Goal: Transaction & Acquisition: Purchase product/service

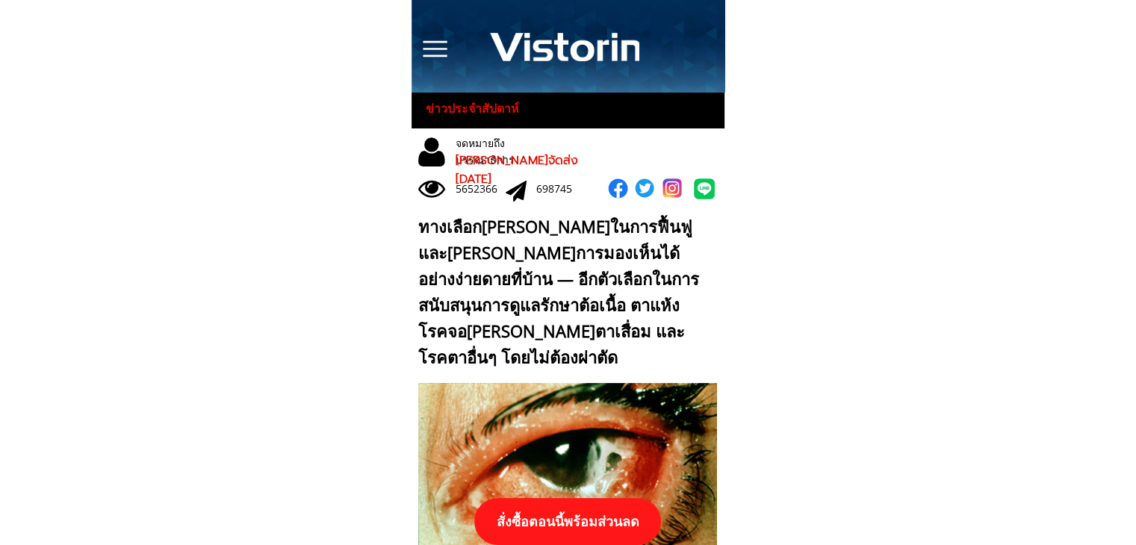
click at [621, 501] on p "สั่งซื้อตอนนี้พร้อมส่วนลด" at bounding box center [567, 521] width 187 height 47
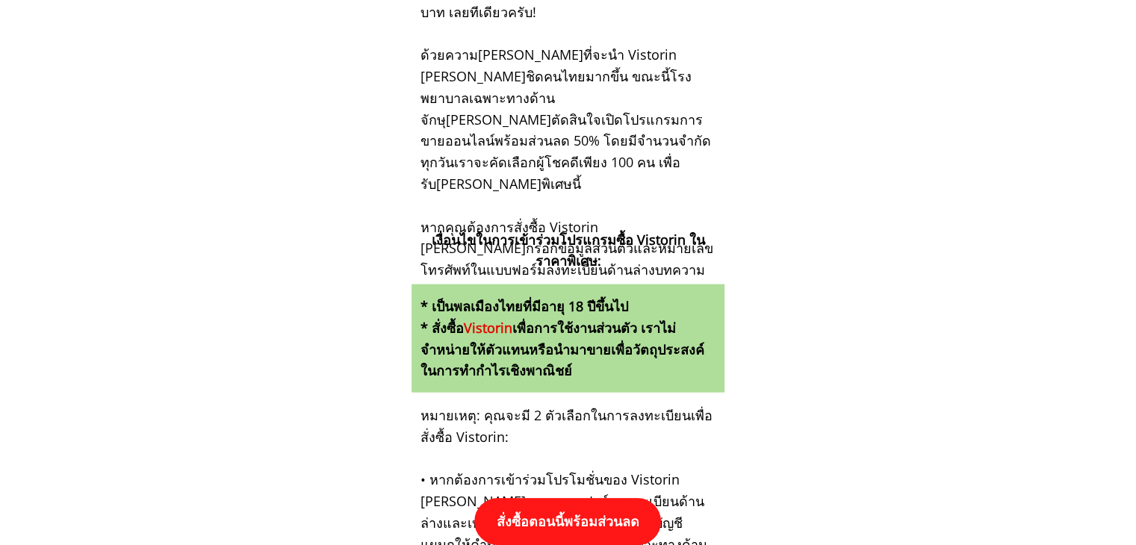
scroll to position [15505, 0]
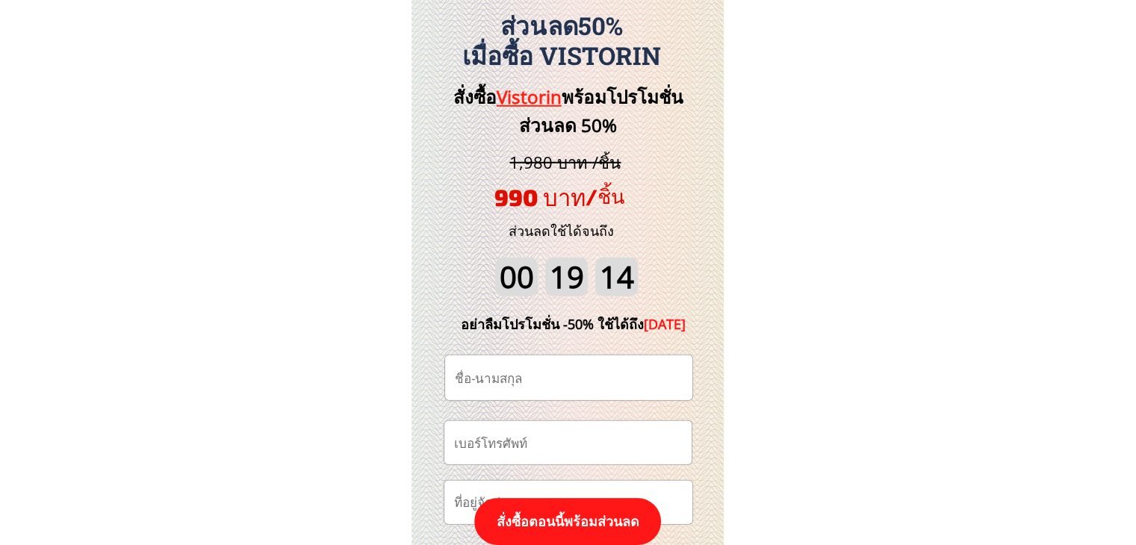
click at [567, 448] on input "tel" at bounding box center [567, 442] width 235 height 43
paste input "0862943633"
type input "0862943633"
click at [505, 376] on input "text" at bounding box center [568, 377] width 235 height 45
paste input "ธาราพันธ์ ชูดํา"
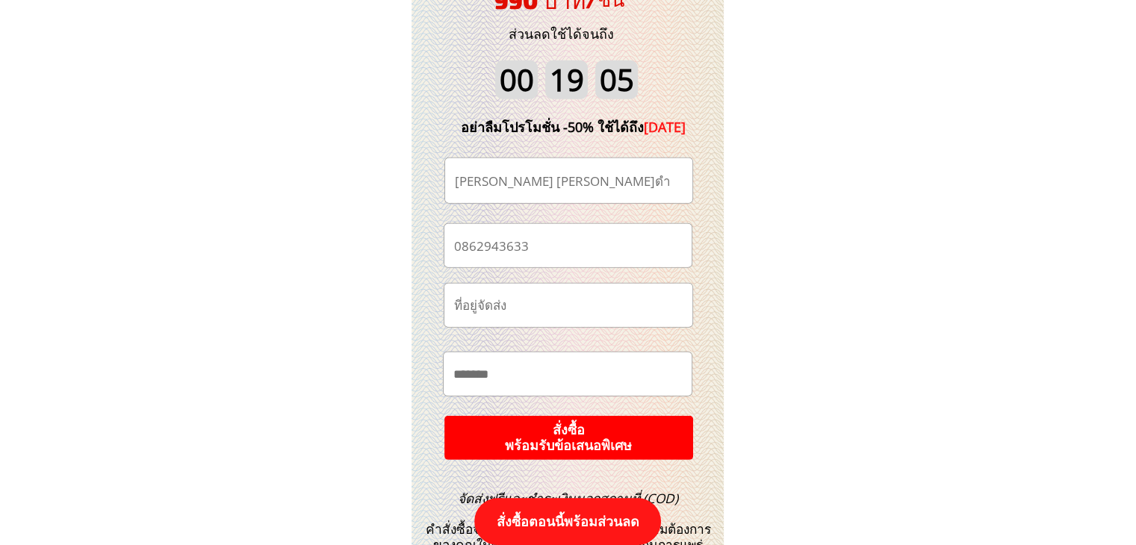
scroll to position [15729, 0]
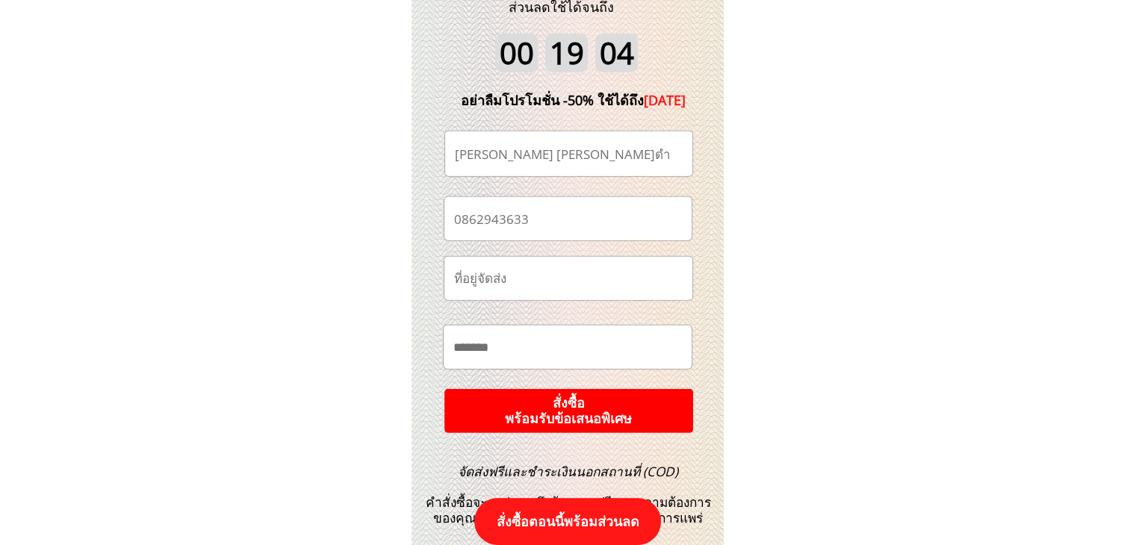
type input "ธาราพันธ์ ชูดํา"
click at [574, 393] on p "สั่งซื้อ พร้อมรับข้อเสนอพิเศษ" at bounding box center [568, 411] width 256 height 46
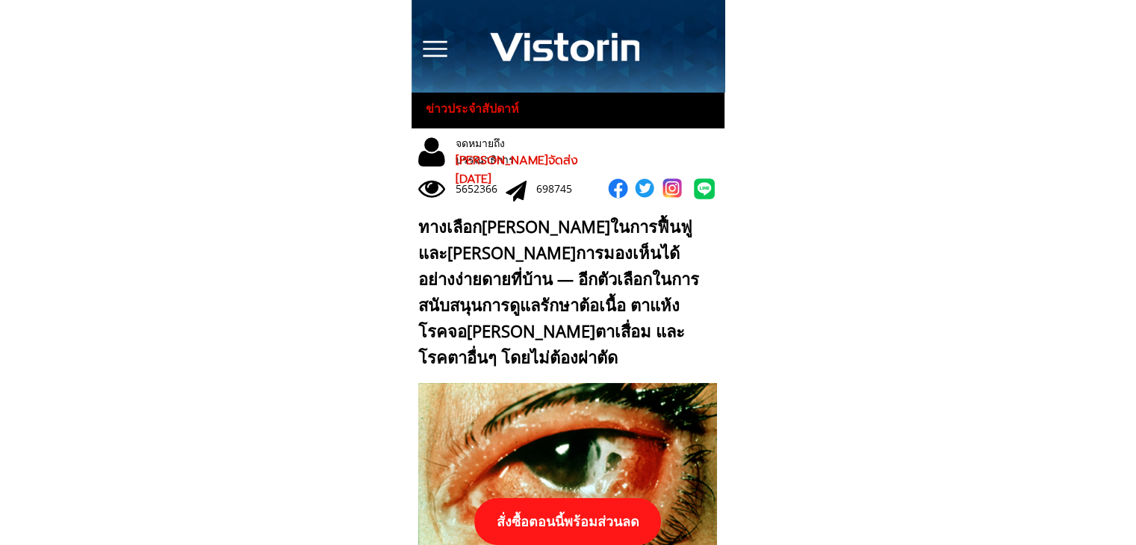
click at [594, 514] on p "สั่งซื้อตอนนี้พร้อมส่วนลด" at bounding box center [567, 521] width 187 height 47
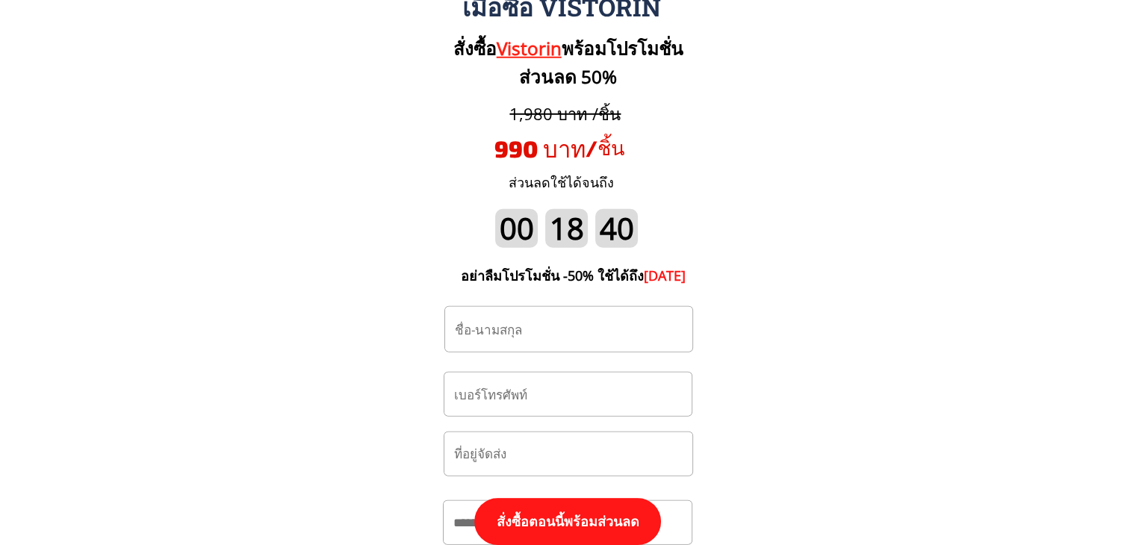
scroll to position [15579, 0]
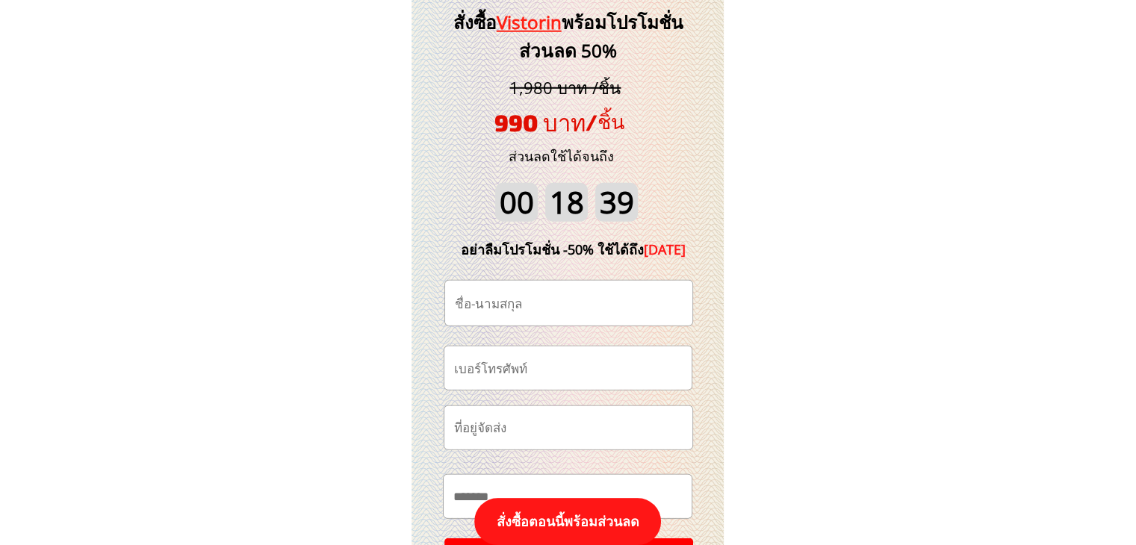
click at [532, 375] on input "tel" at bounding box center [567, 367] width 235 height 43
paste input "0810734587"
type input "0810734587"
click at [525, 305] on input "text" at bounding box center [568, 303] width 235 height 45
paste input "[PERSON_NAME]"
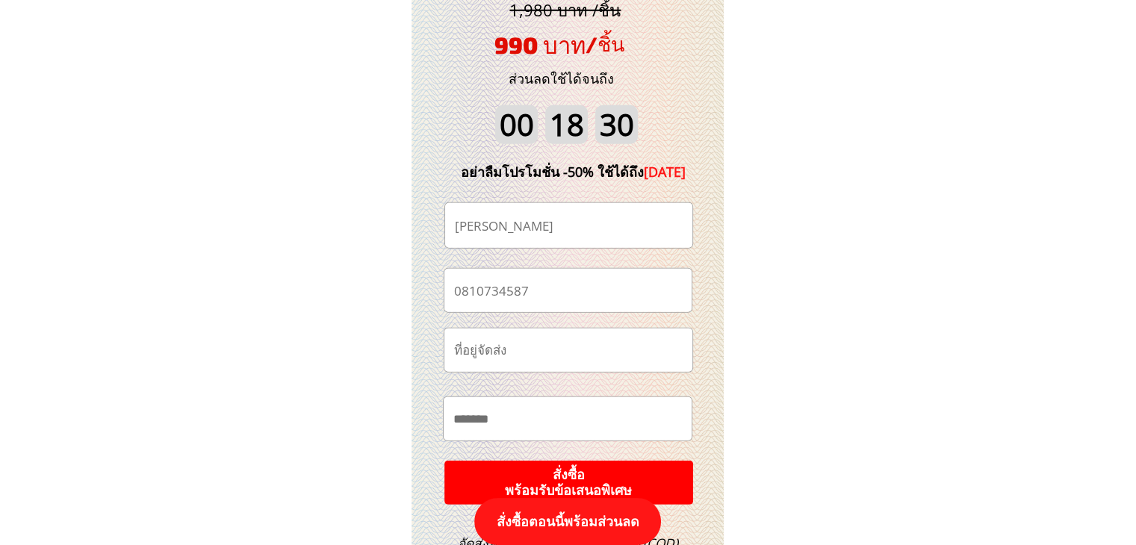
scroll to position [15729, 0]
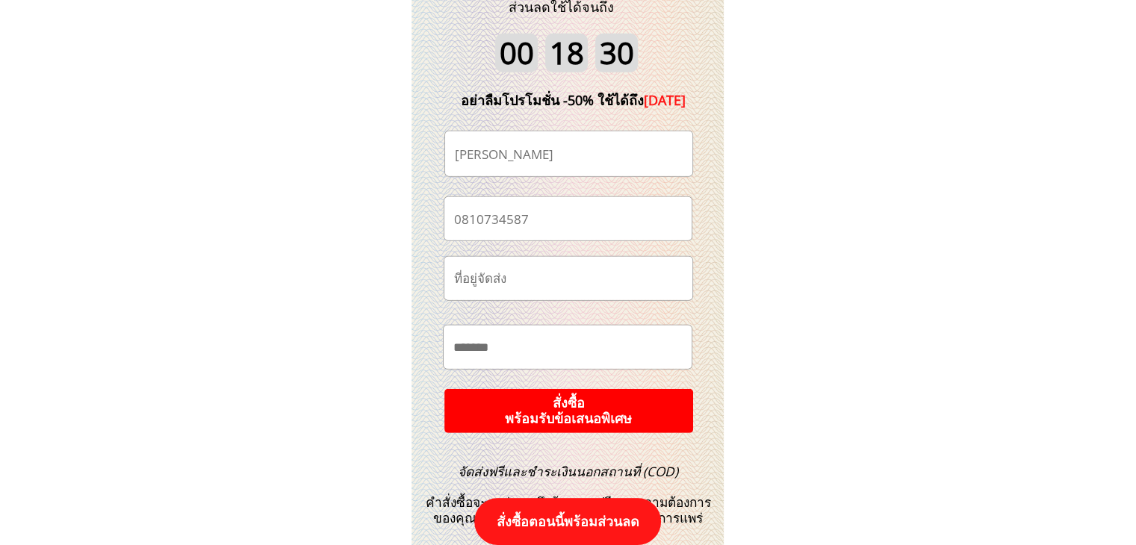
type input "[PERSON_NAME]"
click at [573, 407] on p "สั่งซื้อ พร้อมรับข้อเสนอพิเศษ" at bounding box center [568, 410] width 258 height 46
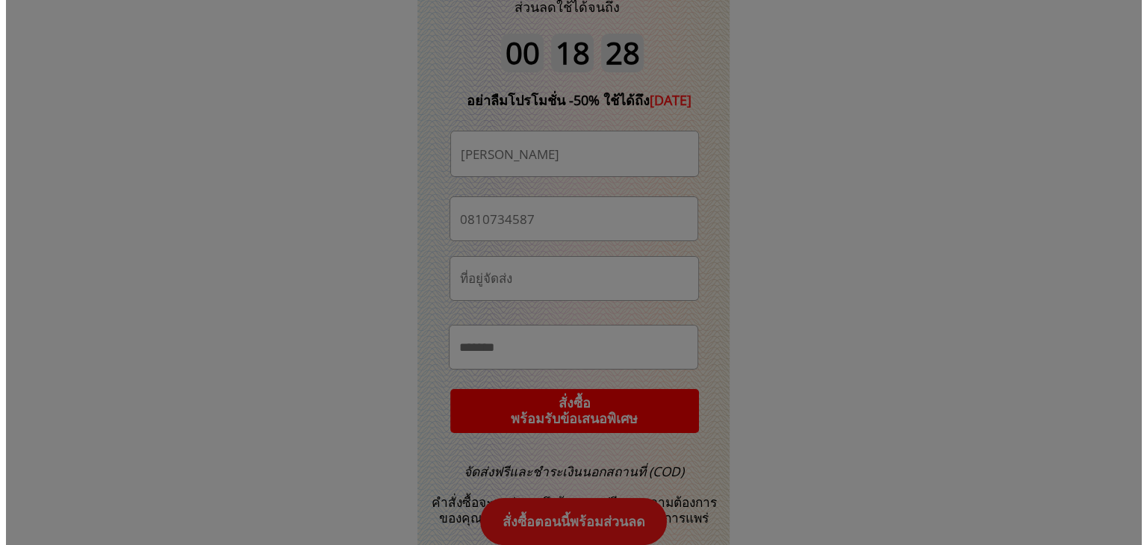
scroll to position [0, 0]
